Goal: Task Accomplishment & Management: Manage account settings

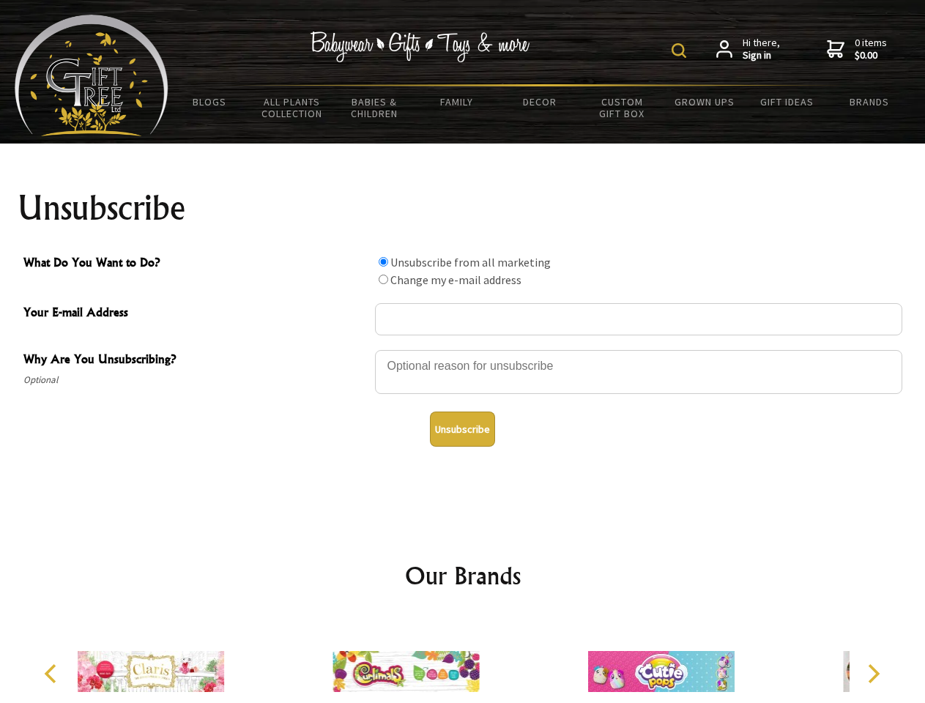
click at [681, 51] on img at bounding box center [678, 50] width 15 height 15
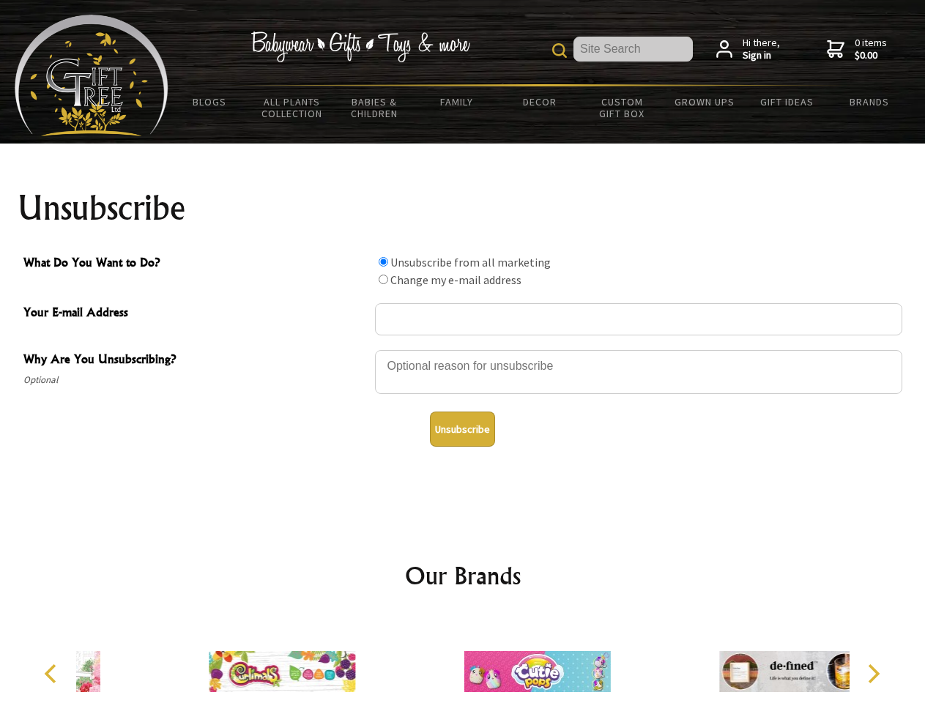
click at [463, 349] on div at bounding box center [638, 373] width 527 height 51
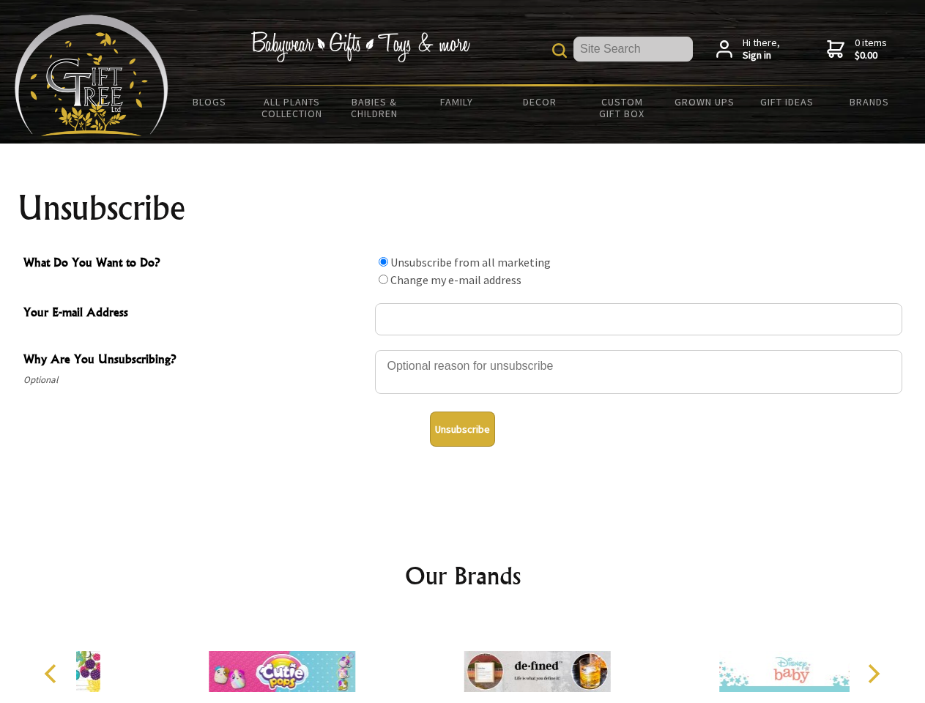
click at [383, 261] on input "What Do You Want to Do?" at bounding box center [383, 262] width 10 height 10
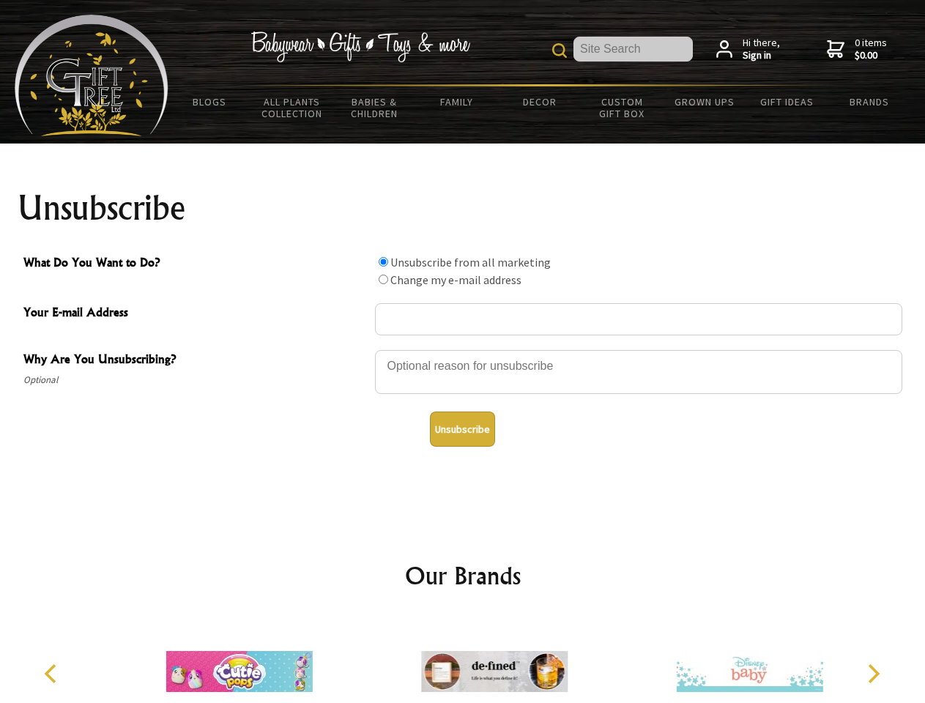
click at [383, 279] on input "What Do You Want to Do?" at bounding box center [383, 280] width 10 height 10
radio input "true"
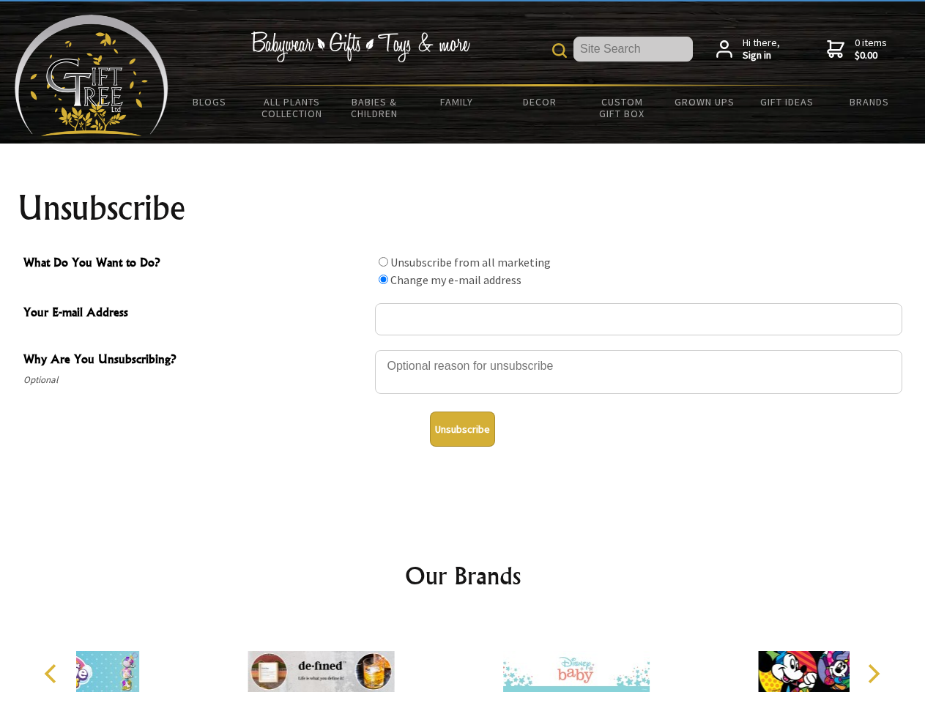
click at [462, 429] on button "Unsubscribe" at bounding box center [462, 428] width 65 height 35
click at [53, 673] on icon "Previous" at bounding box center [51, 673] width 19 height 19
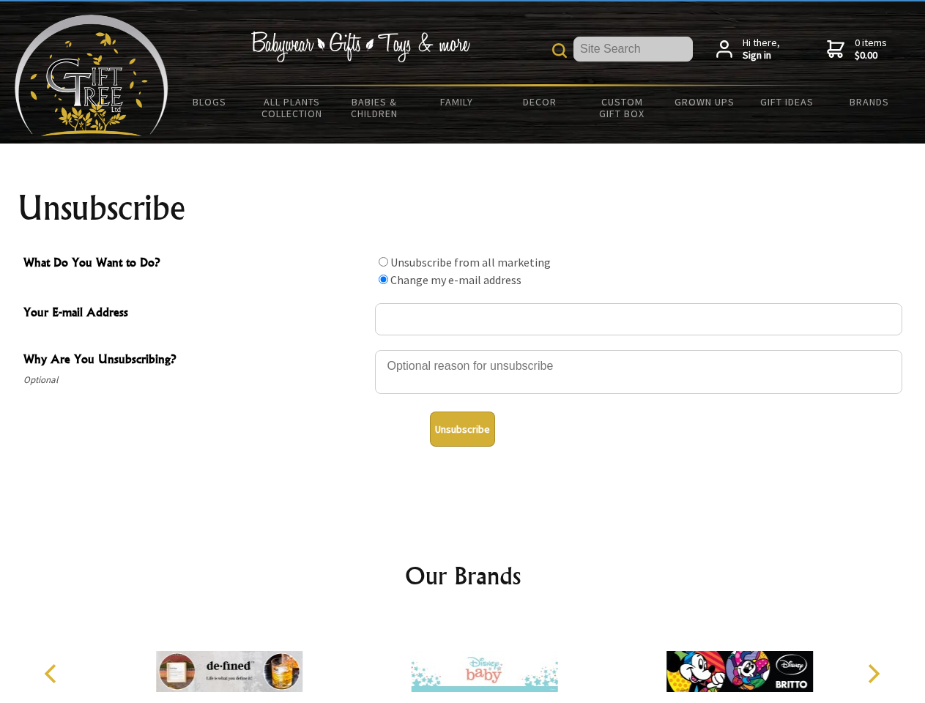
click at [873, 673] on icon "Next" at bounding box center [871, 673] width 19 height 19
